Goal: Entertainment & Leisure: Consume media (video, audio)

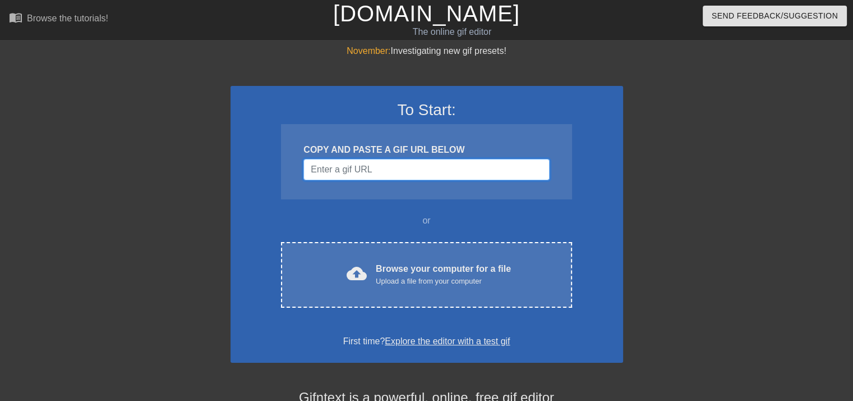
click at [435, 171] on input "Username" at bounding box center [427, 169] width 246 height 21
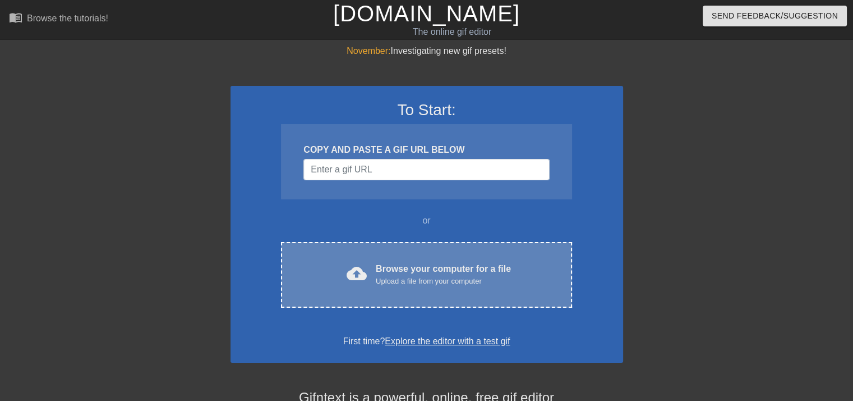
click at [425, 267] on div "Browse your computer for a file Upload a file from your computer" at bounding box center [443, 274] width 135 height 25
click at [449, 272] on div "Browse your computer for a file Upload a file from your computer" at bounding box center [443, 274] width 135 height 25
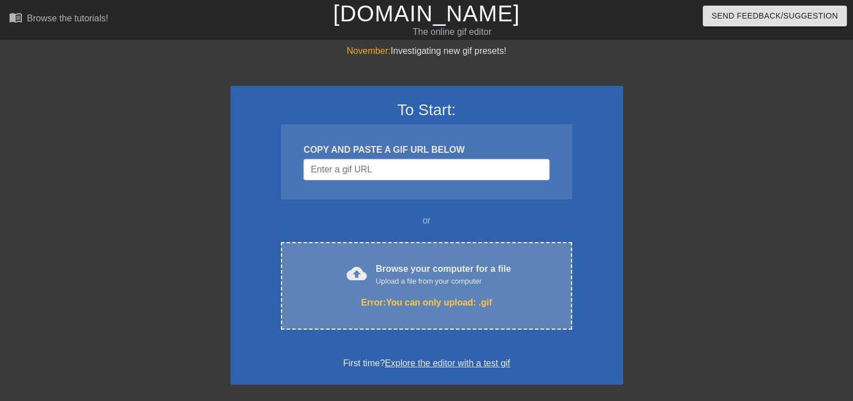
click at [467, 296] on div "Error: You can only upload: .gif" at bounding box center [426, 302] width 243 height 13
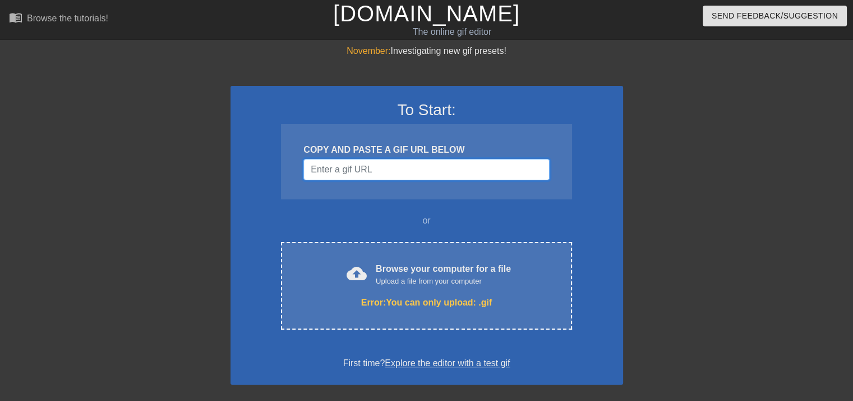
click at [420, 178] on input "Username" at bounding box center [427, 169] width 246 height 21
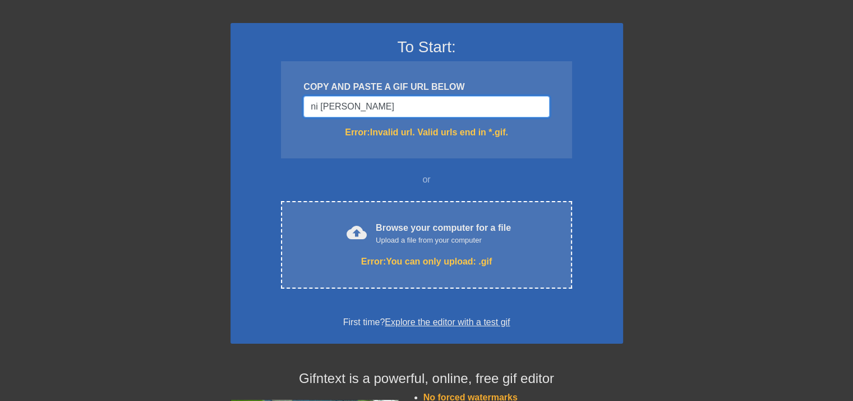
scroll to position [56, 0]
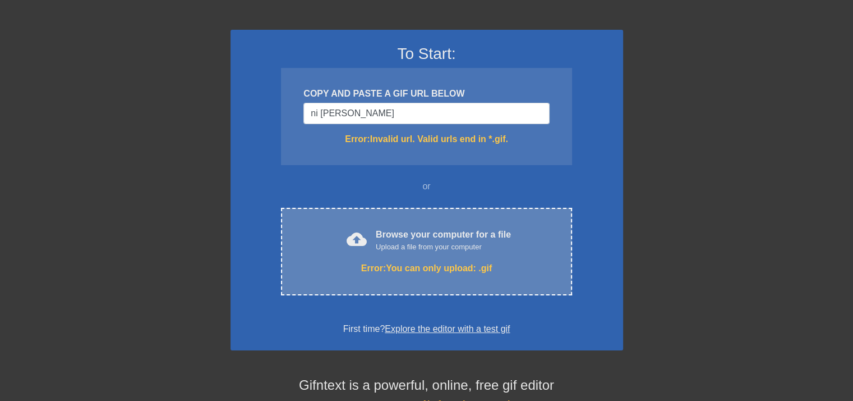
click at [442, 236] on div "Browse your computer for a file Upload a file from your computer" at bounding box center [443, 240] width 135 height 25
drag, startPoint x: 447, startPoint y: 240, endPoint x: 424, endPoint y: 233, distance: 24.1
click at [424, 233] on div "Browse your computer for a file Upload a file from your computer" at bounding box center [443, 240] width 135 height 25
click at [287, 51] on h3 "To Start:" at bounding box center [427, 53] width 364 height 19
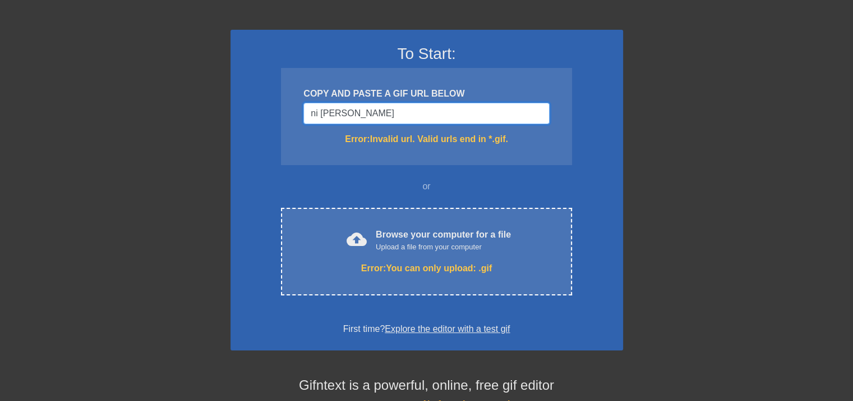
click at [497, 116] on input "ni [PERSON_NAME]" at bounding box center [427, 113] width 246 height 21
type input "n"
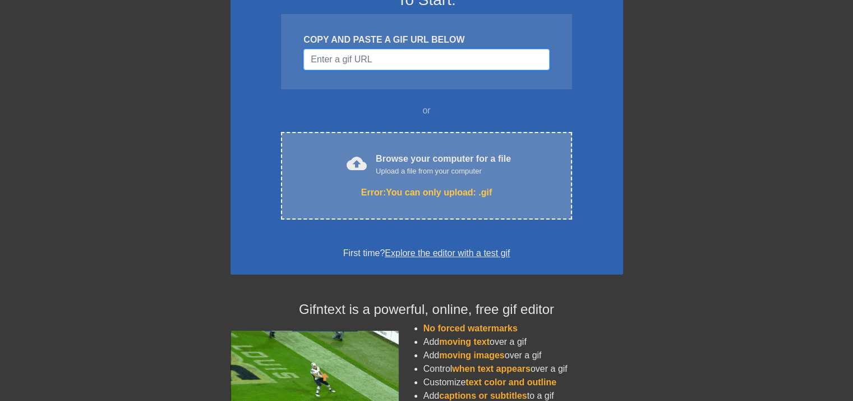
scroll to position [112, 0]
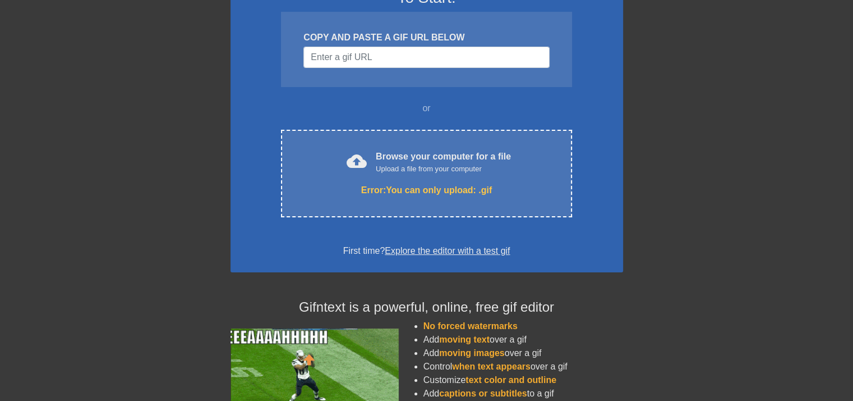
click at [415, 250] on link "Explore the editor with a test gif" at bounding box center [447, 251] width 125 height 10
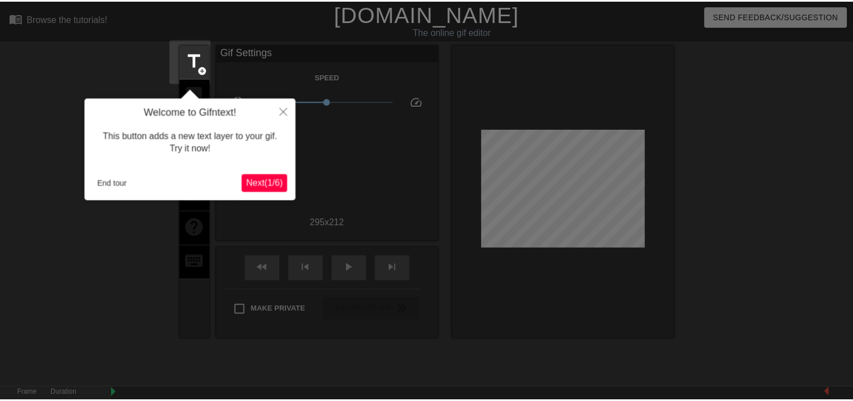
scroll to position [27, 0]
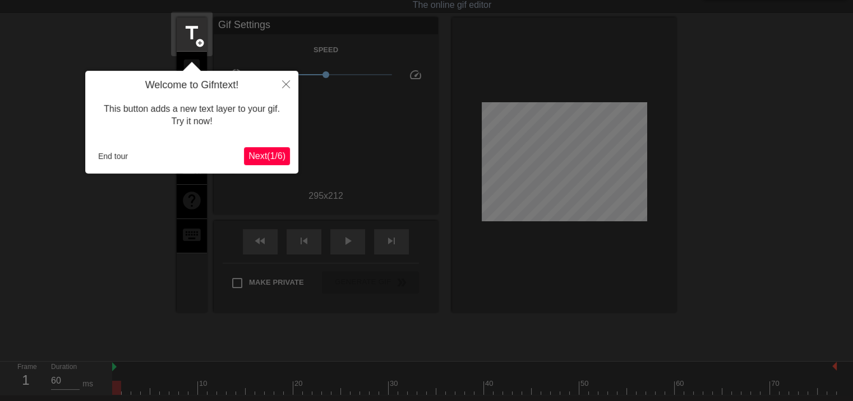
click at [278, 158] on span "Next ( 1 / 6 )" at bounding box center [267, 156] width 37 height 10
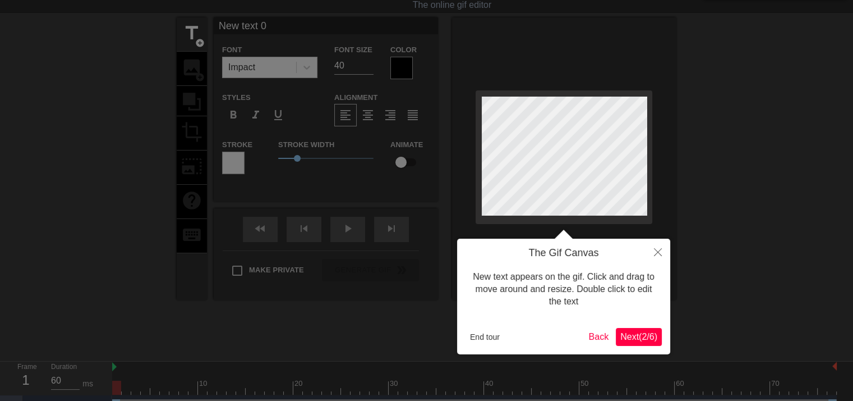
scroll to position [0, 0]
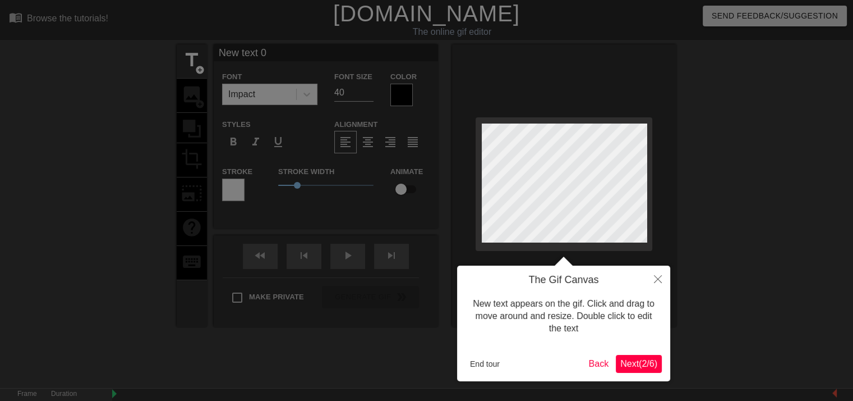
click at [631, 363] on span "Next ( 2 / 6 )" at bounding box center [639, 364] width 37 height 10
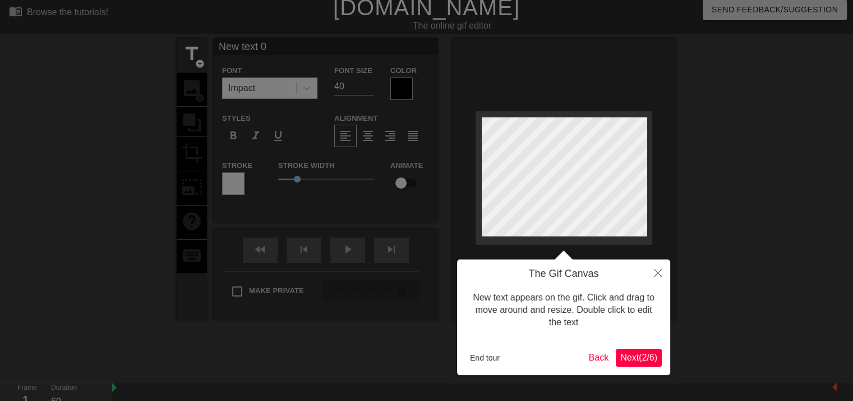
scroll to position [27, 0]
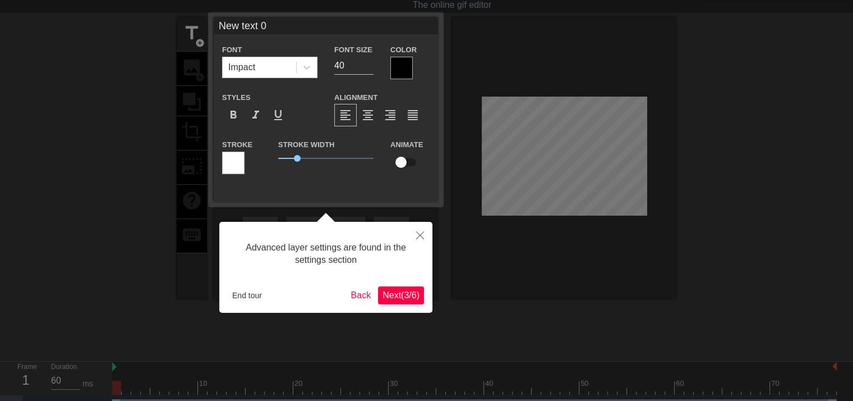
click at [401, 301] on button "Next ( 3 / 6 )" at bounding box center [401, 295] width 46 height 18
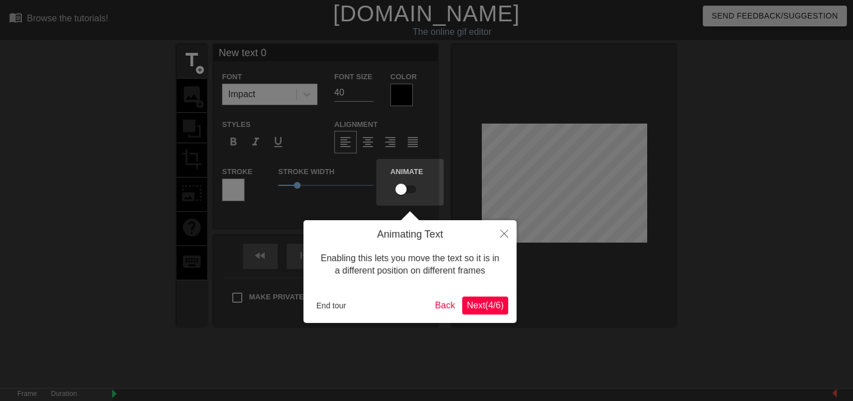
click at [489, 297] on button "Next ( 4 / 6 )" at bounding box center [485, 305] width 46 height 18
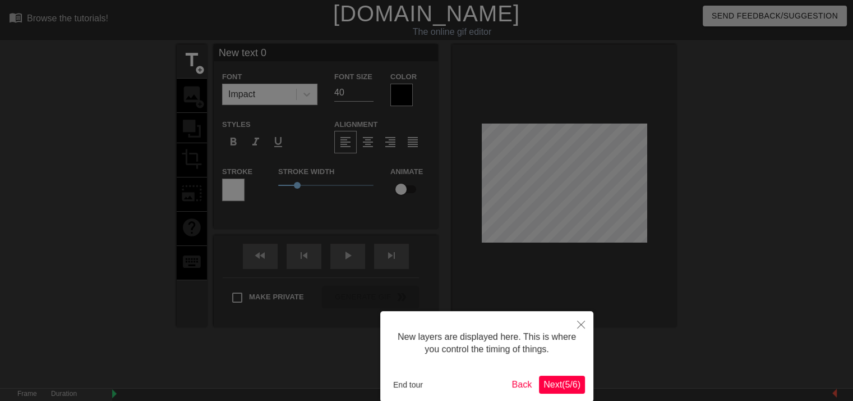
scroll to position [56, 0]
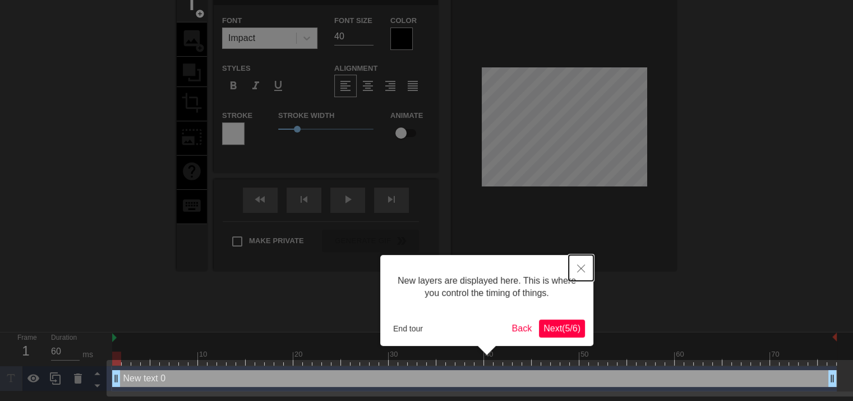
click at [582, 268] on icon "Close" at bounding box center [581, 268] width 8 height 8
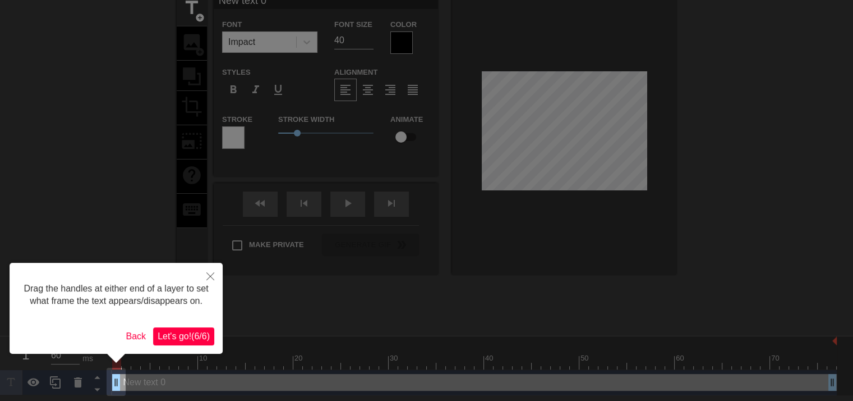
scroll to position [0, 0]
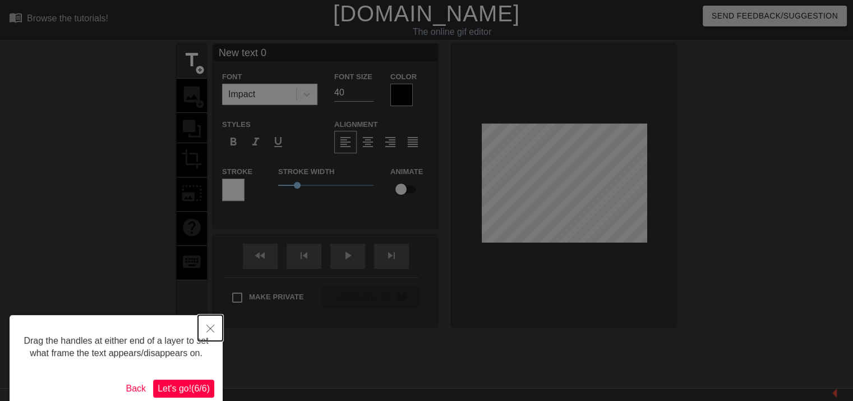
click at [219, 322] on button "Close" at bounding box center [210, 328] width 25 height 26
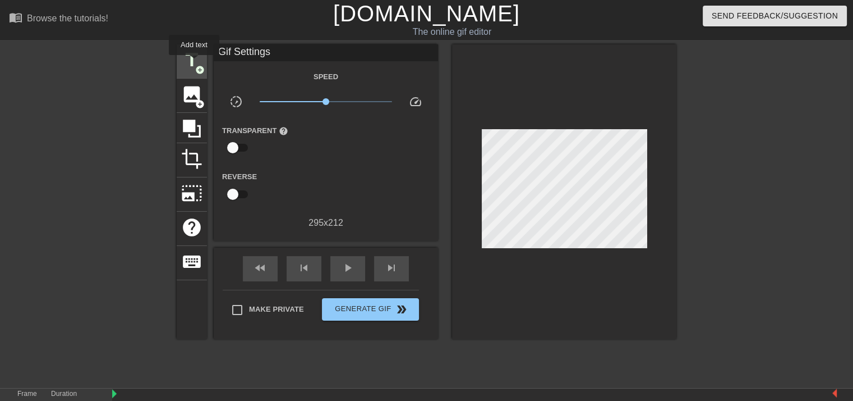
click at [194, 63] on span "title" at bounding box center [191, 59] width 21 height 21
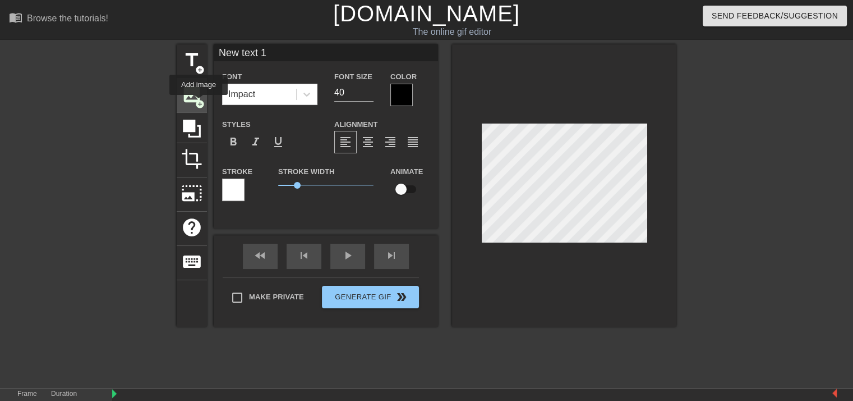
click at [199, 103] on span "add_circle" at bounding box center [200, 104] width 10 height 10
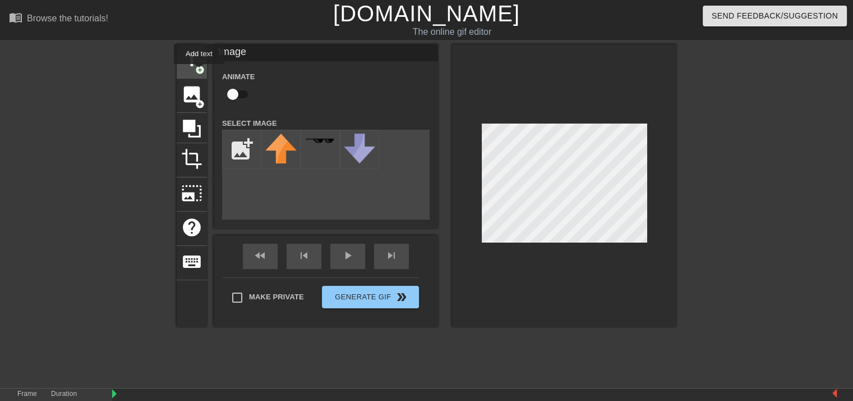
click at [199, 72] on span "add_circle" at bounding box center [200, 70] width 10 height 10
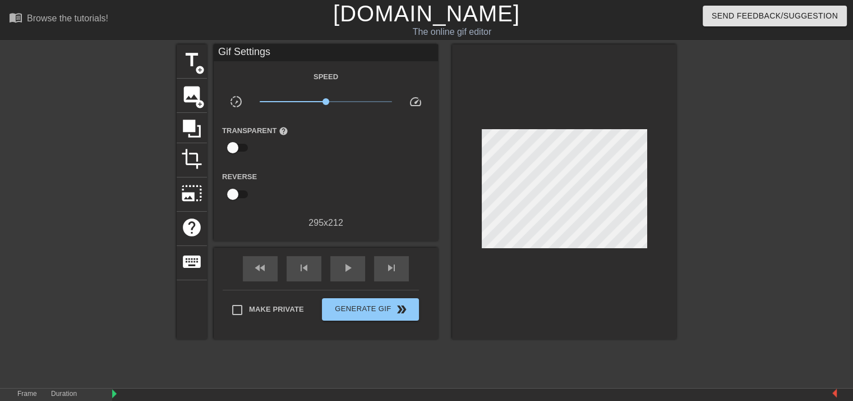
click at [272, 295] on div "Make Private Generate Gif double_arrow" at bounding box center [321, 311] width 196 height 44
click at [382, 315] on button "Generate Gif double_arrow" at bounding box center [370, 309] width 97 height 22
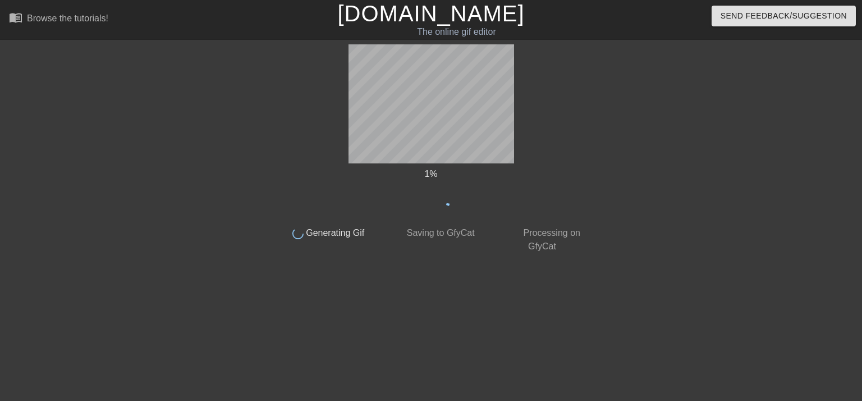
click at [457, 236] on span "Saving to GfyCat" at bounding box center [439, 233] width 70 height 10
click at [344, 232] on span "Generating Gif" at bounding box center [334, 233] width 61 height 10
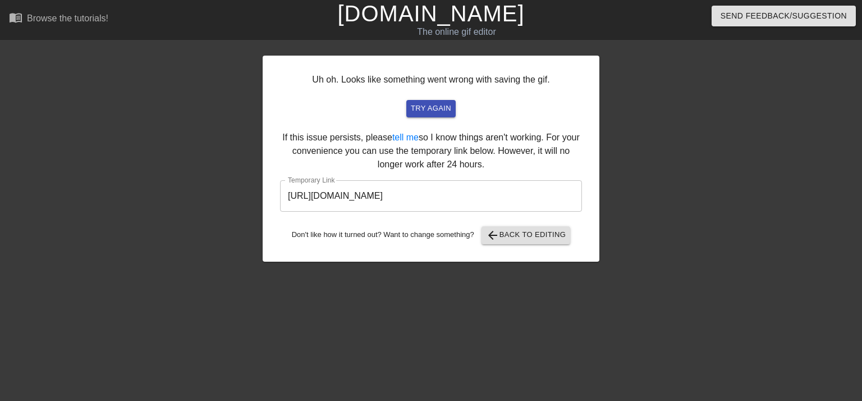
click at [534, 225] on div "Uh oh. Looks like something went wrong with saving the gif. try again If this i…" at bounding box center [431, 159] width 337 height 206
click at [524, 233] on span "arrow_back Back to Editing" at bounding box center [526, 234] width 80 height 13
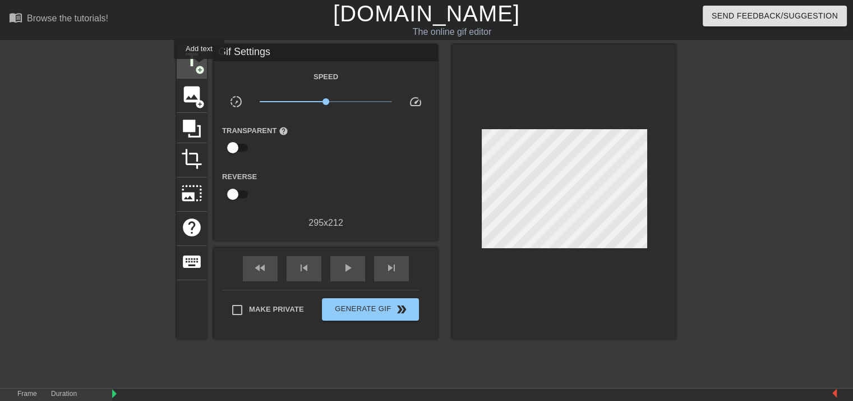
click at [199, 67] on span "add_circle" at bounding box center [200, 70] width 10 height 10
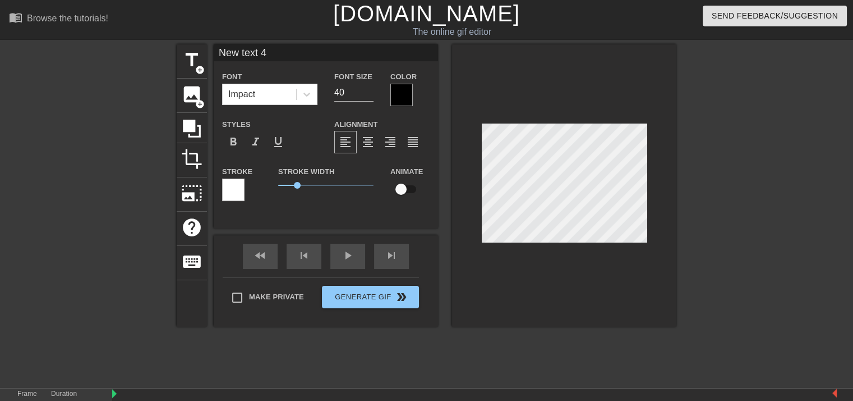
click at [403, 94] on div at bounding box center [401, 95] width 22 height 22
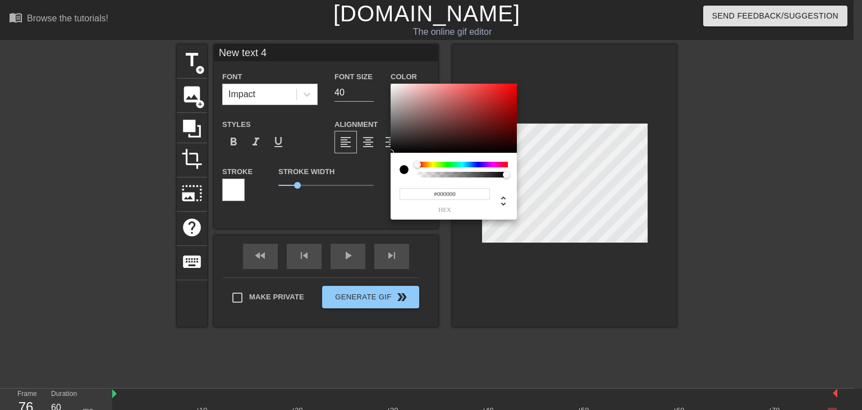
type input "#D7C2C2"
click at [403, 94] on div at bounding box center [453, 119] width 126 height 70
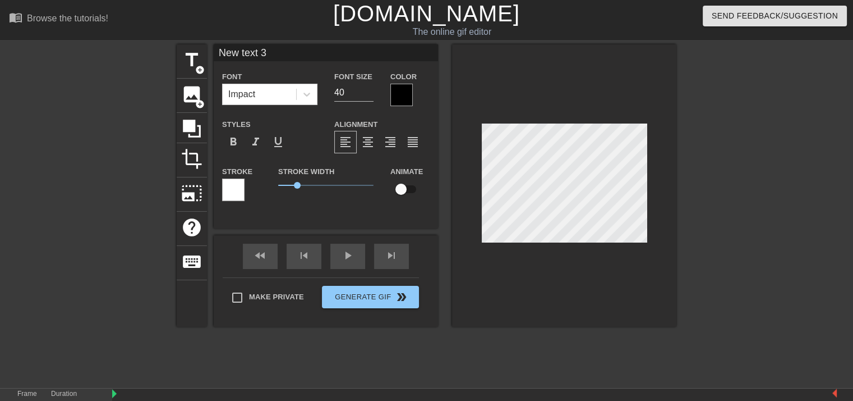
scroll to position [1, 2]
type input "New 3"
type textarea "New 3"
click at [236, 187] on div at bounding box center [233, 189] width 22 height 22
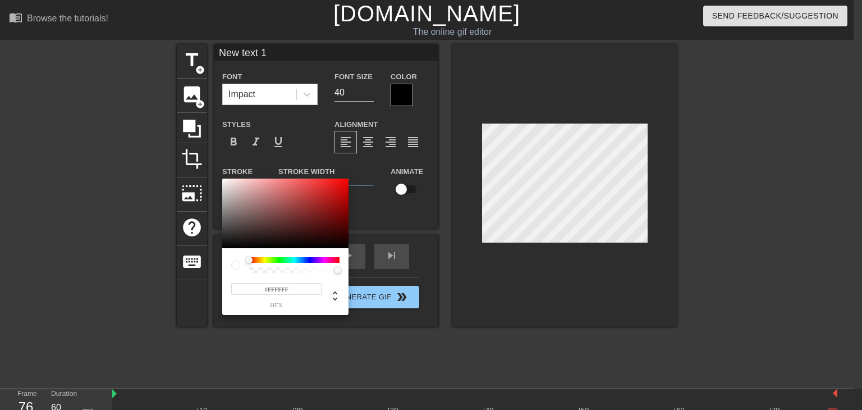
type input "#EDD3D3"
click at [236, 183] on div at bounding box center [285, 213] width 126 height 70
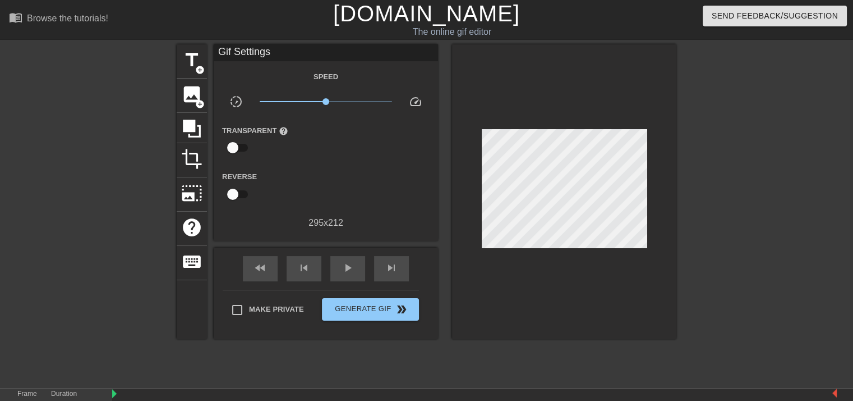
click at [277, 91] on div "Speed slow_motion_video x1.00 speed Transparent help Reverse 295 x 212" at bounding box center [326, 150] width 208 height 160
click at [199, 68] on span "add_circle" at bounding box center [200, 70] width 10 height 10
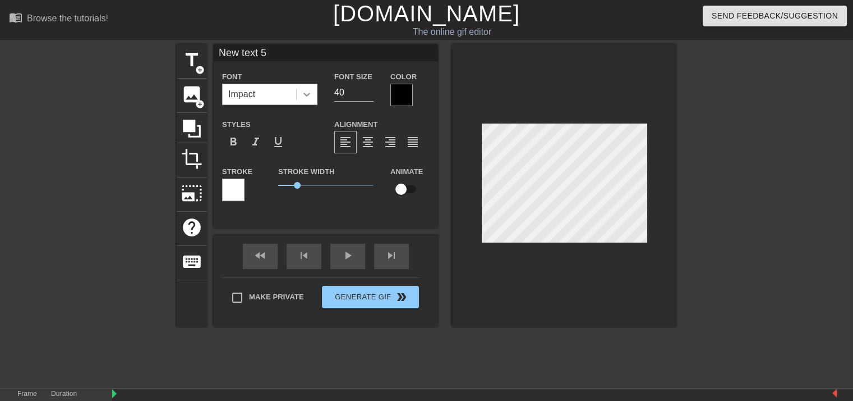
click at [309, 94] on icon at bounding box center [307, 95] width 7 height 4
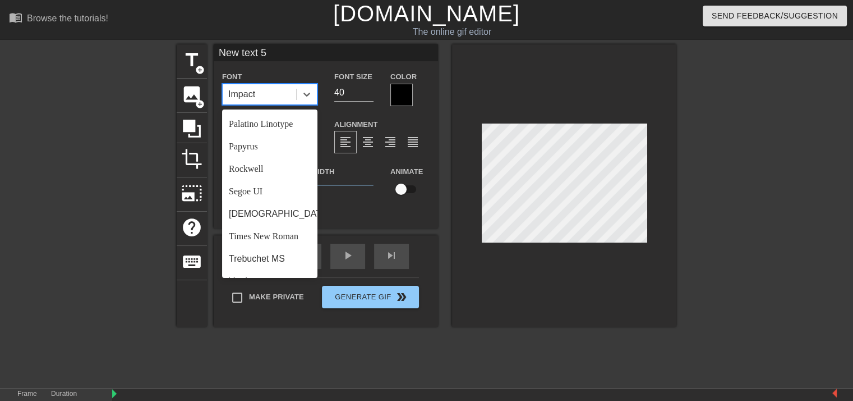
scroll to position [402, 0]
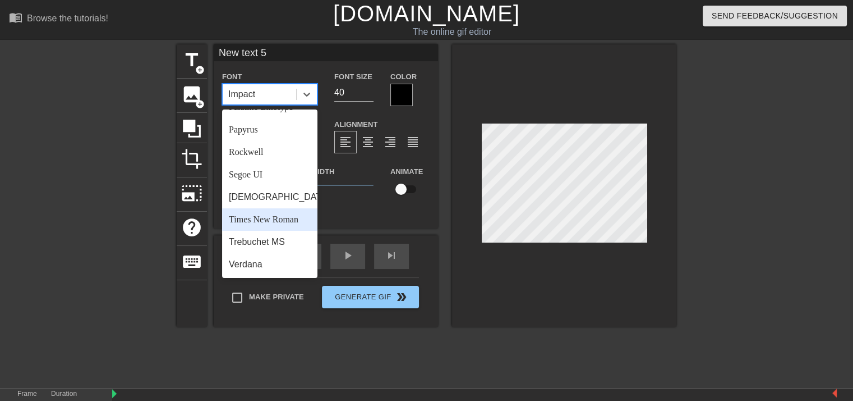
click at [279, 219] on div "Times New Roman" at bounding box center [269, 219] width 95 height 22
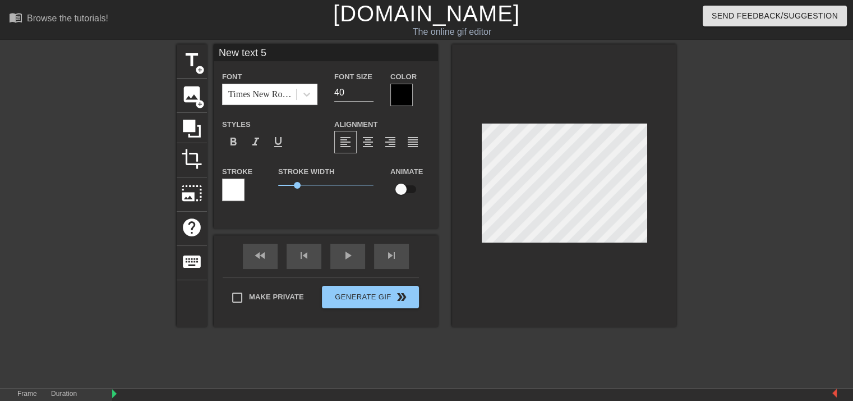
scroll to position [1, 2]
type input "text 5"
type textarea "text 5"
type input "New text 1"
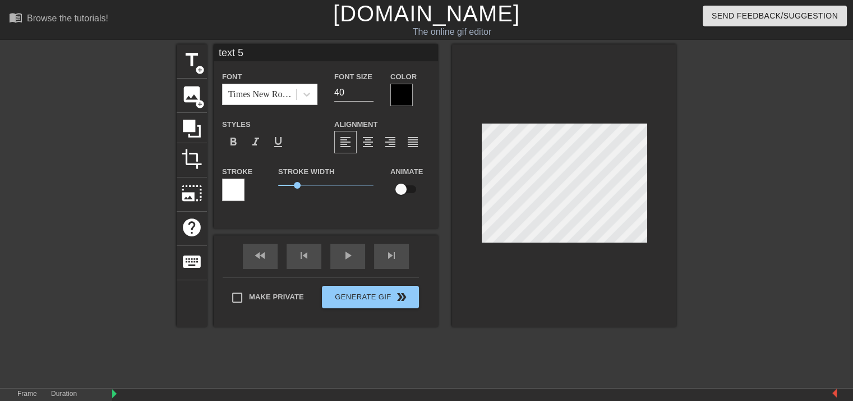
type input "text"
type textarea "text"
type input "text"
type textarea "text"
type input "tex"
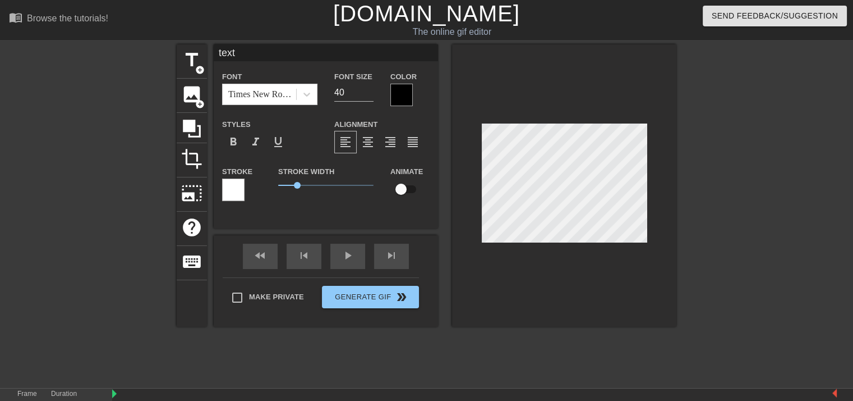
type textarea "tex"
type input "te"
type textarea "te"
type input "t"
type textarea "t"
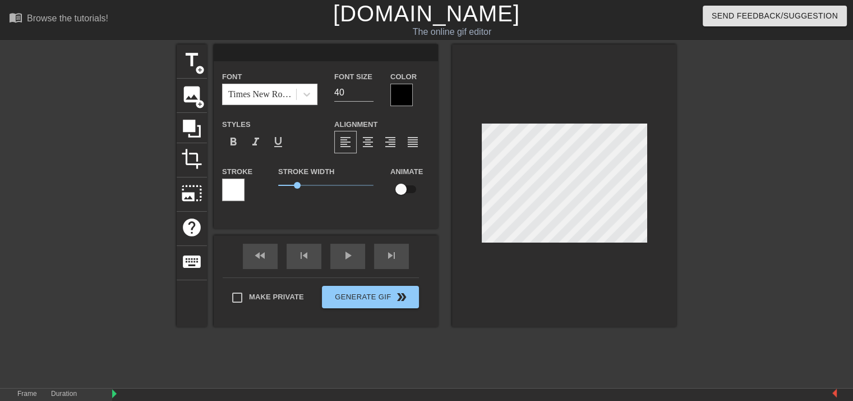
type input "f"
type textarea "f"
type input "fu"
type textarea "fu"
type input "fuy"
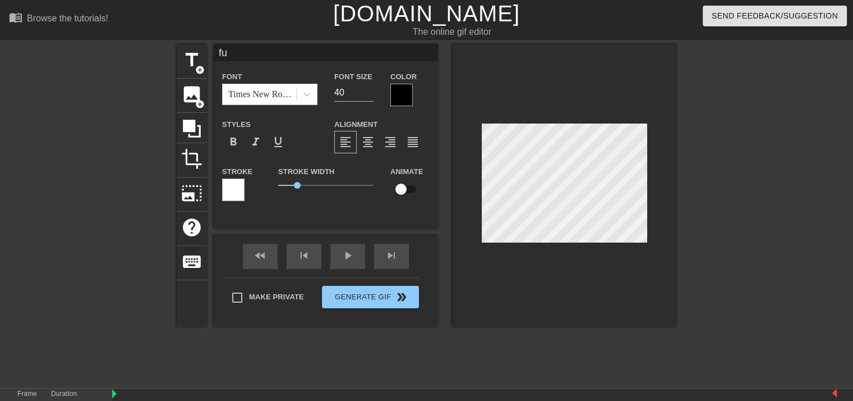
type textarea "fuy"
type input "fuyu"
type textarea "fuyu"
type input "fuyua"
type textarea "fuyua"
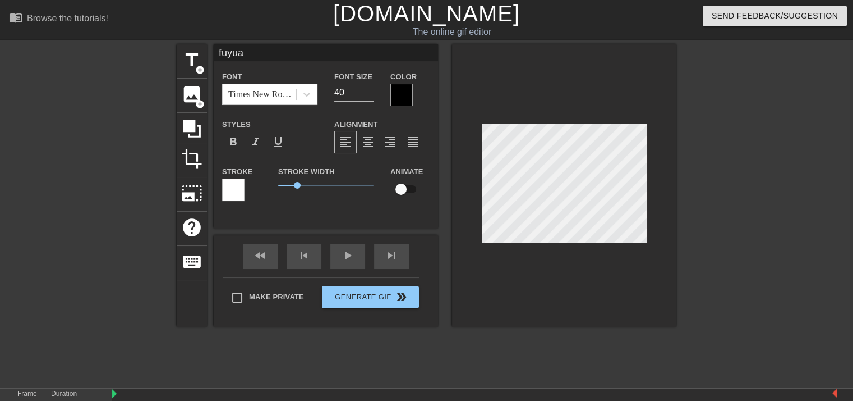
scroll to position [1, 2]
type input "fuyuan"
type textarea "fuyuan"
type input "fuyua"
type textarea "fuyua"
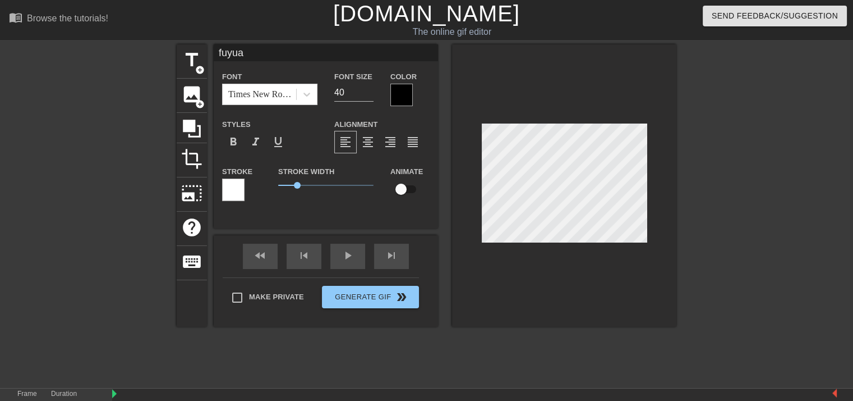
type input "fuyu"
type textarea "fuyu"
type input "fuy"
type textarea "fuy"
type input "fu"
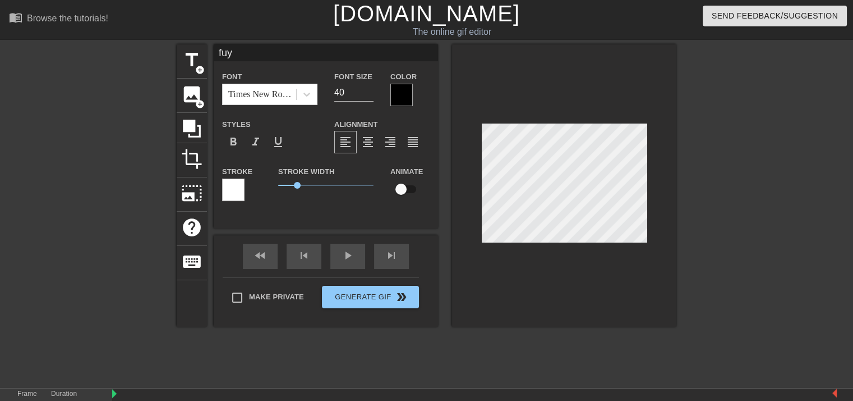
type textarea "fu"
type input "f"
type textarea "f"
type input "n"
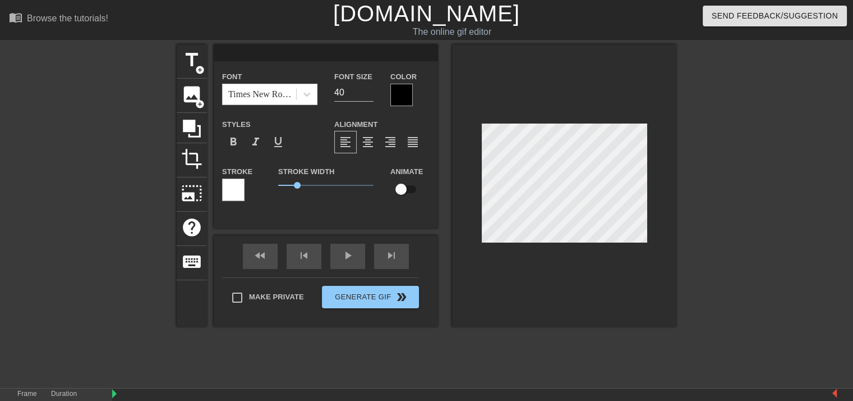
type textarea "n"
type input "ni"
type textarea "ni"
type input "nih"
type textarea "nih"
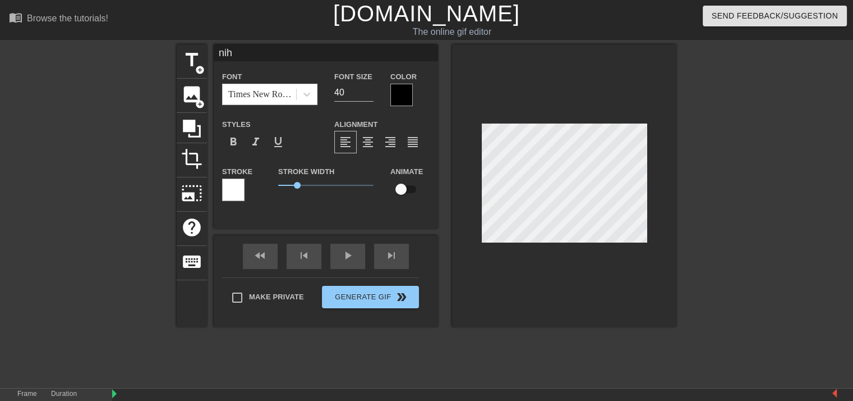
type input "niha"
type textarea "niha"
type input "nihao"
type textarea "nihao"
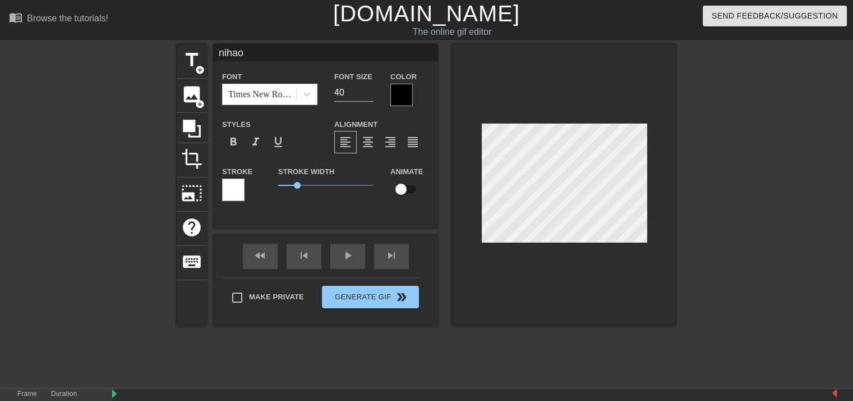
type input "你好"
type textarea "你好"
click at [195, 131] on icon at bounding box center [191, 128] width 21 height 21
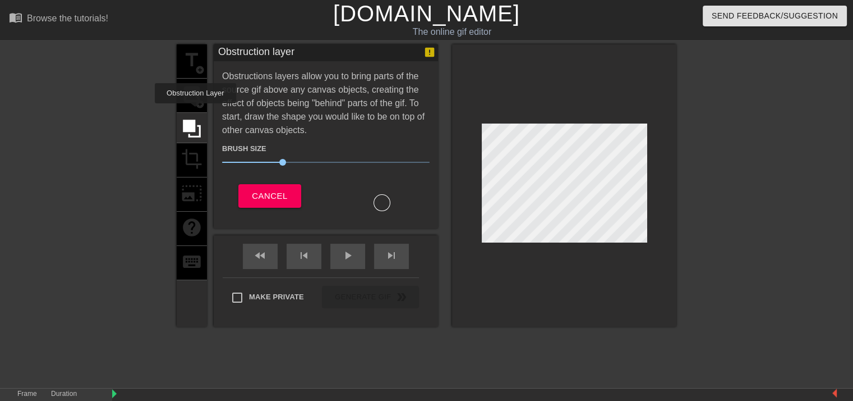
click at [196, 101] on div "title add_circle image add_circle crop photo_size_select_large help keyboard" at bounding box center [192, 185] width 30 height 282
